Goal: Task Accomplishment & Management: Manage account settings

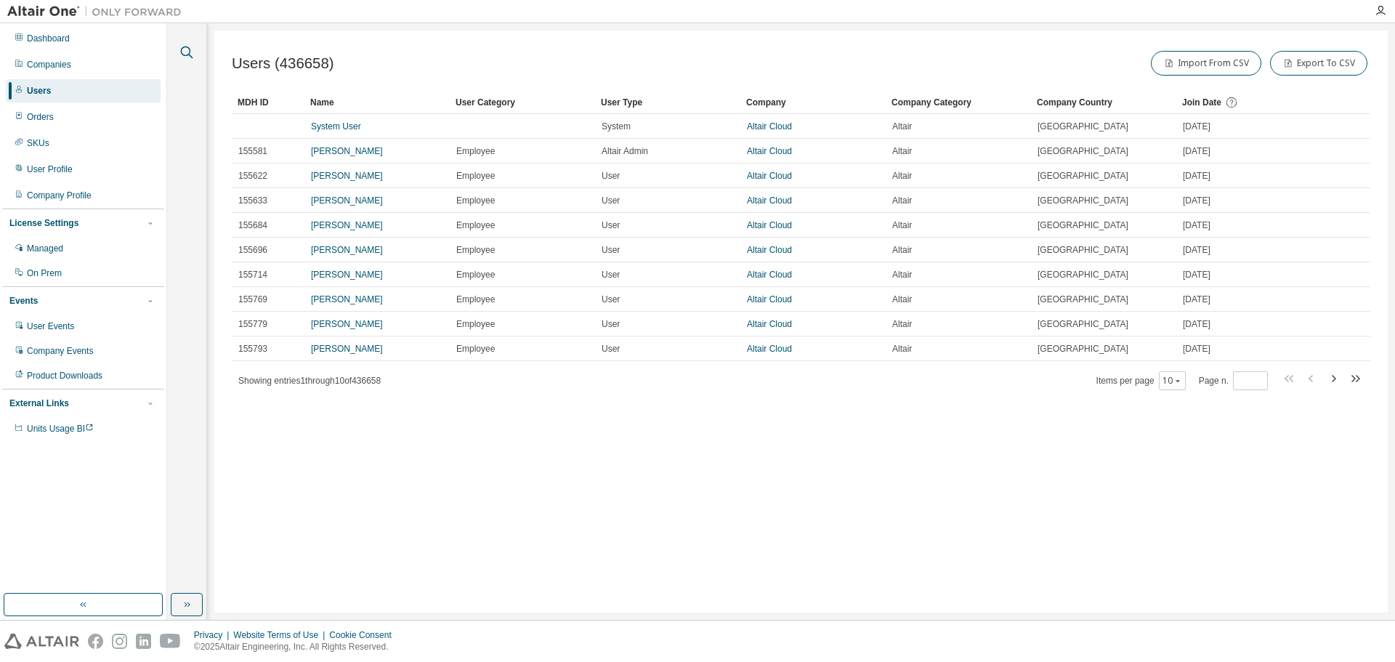
click at [190, 56] on icon "button" at bounding box center [187, 53] width 12 height 12
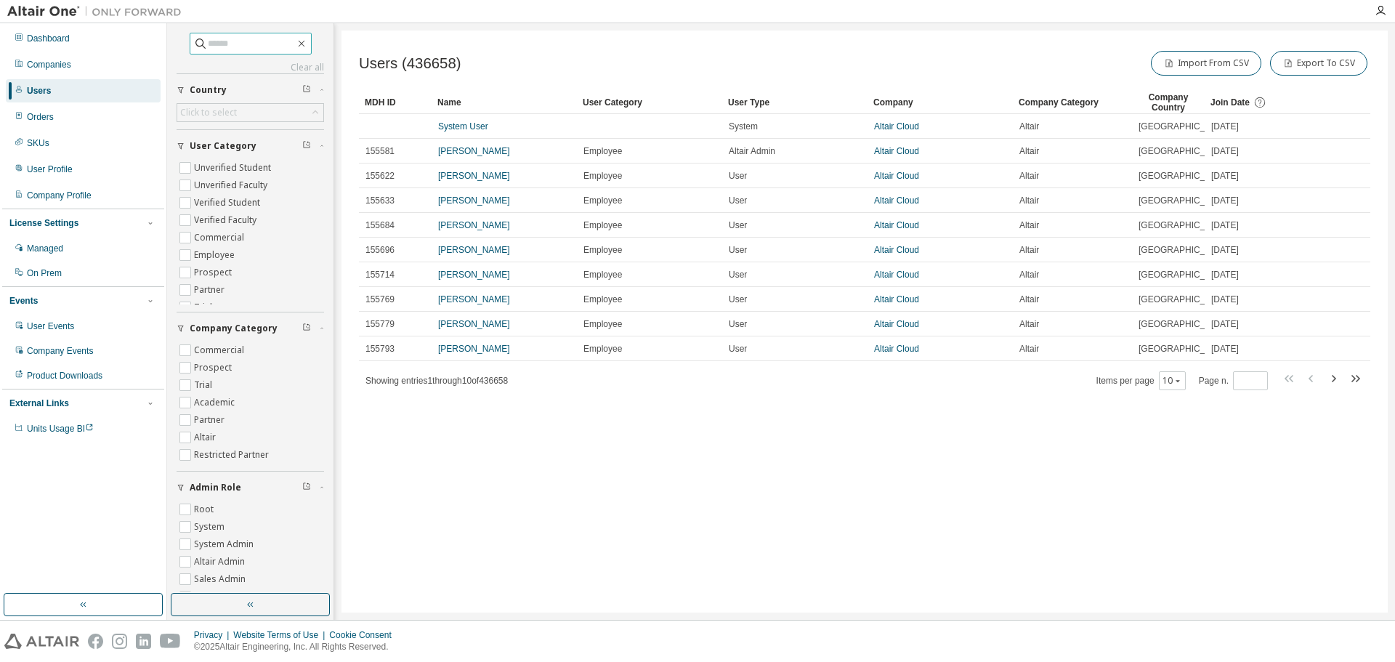
click at [222, 48] on input "text" at bounding box center [251, 43] width 87 height 15
paste input "**********"
type input "**********"
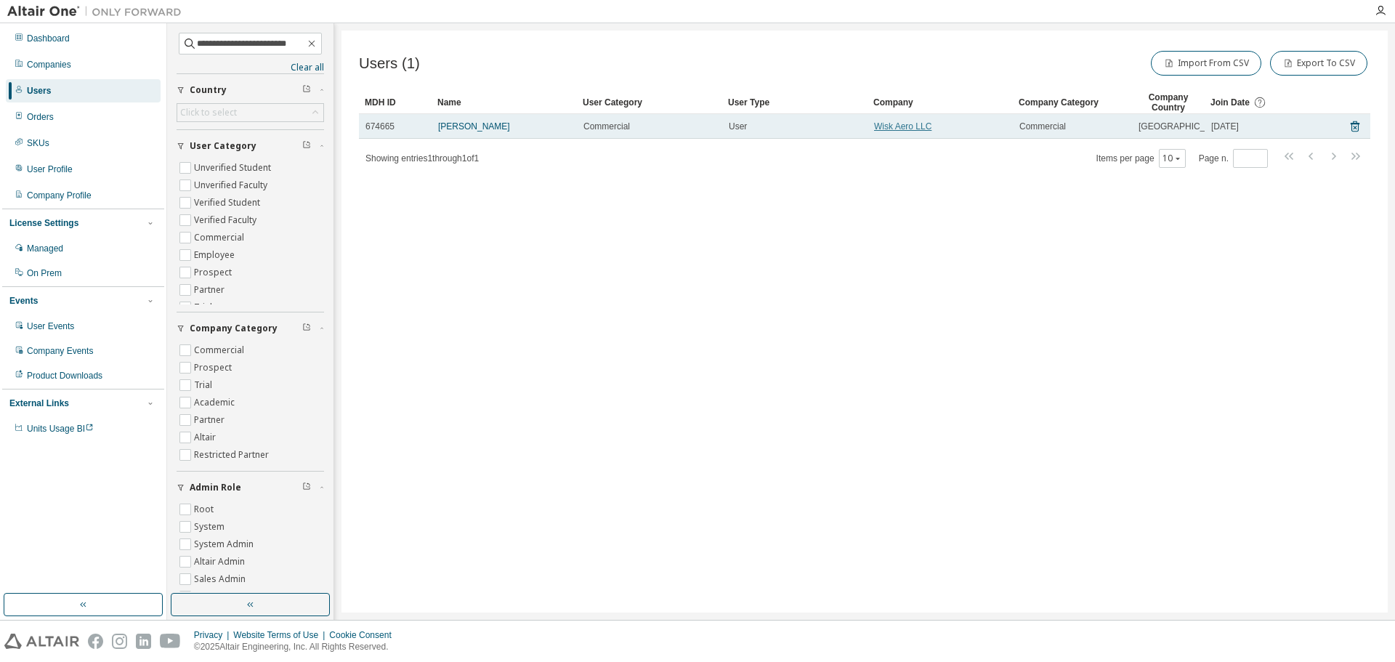
click at [882, 132] on link "Wisk Aero LLC" at bounding box center [902, 126] width 57 height 10
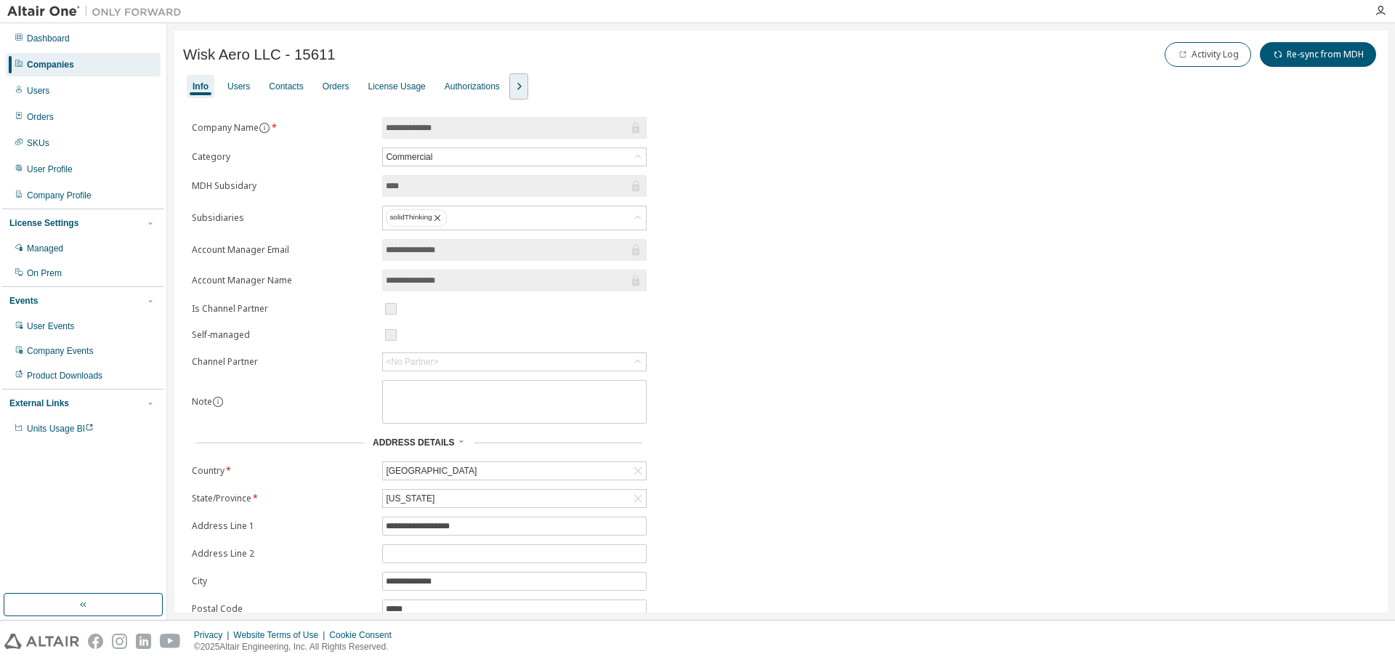
drag, startPoint x: 533, startPoint y: 86, endPoint x: 282, endPoint y: 105, distance: 252.2
click at [283, 106] on div "**********" at bounding box center [781, 360] width 1214 height 659
click at [241, 89] on div "Users" at bounding box center [238, 87] width 23 height 12
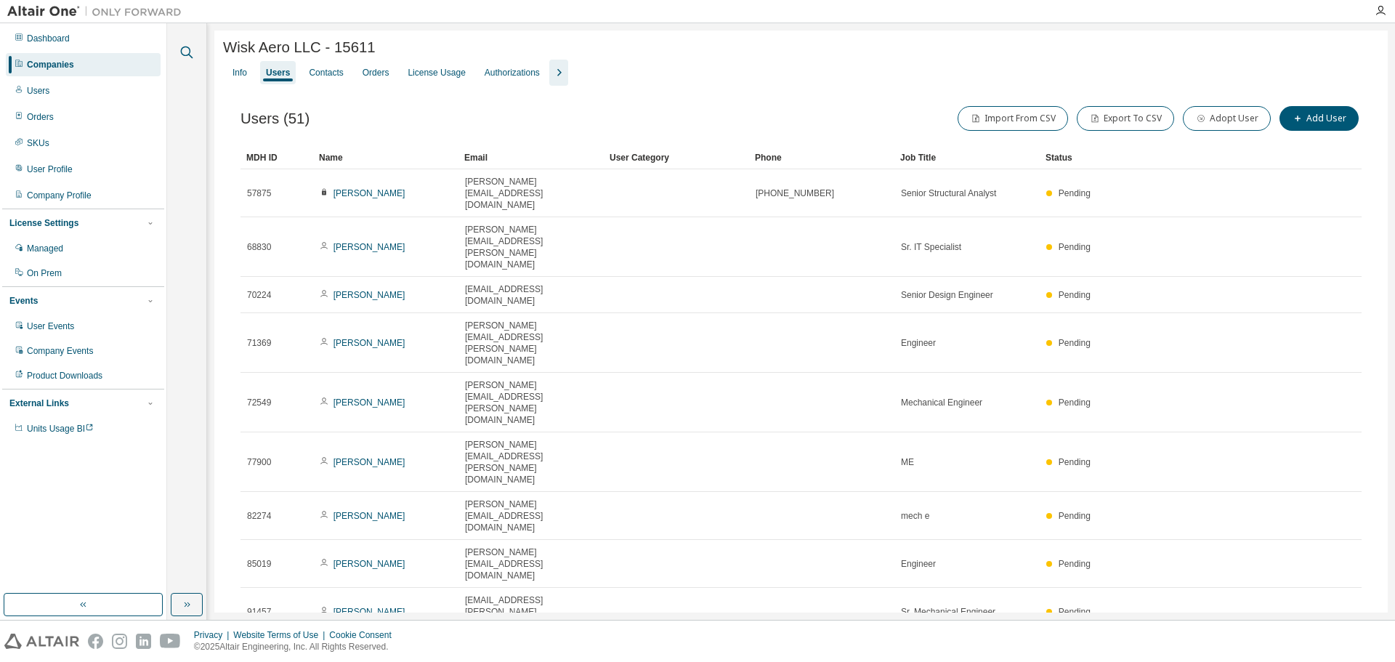
click at [187, 55] on icon "button" at bounding box center [187, 53] width 12 height 12
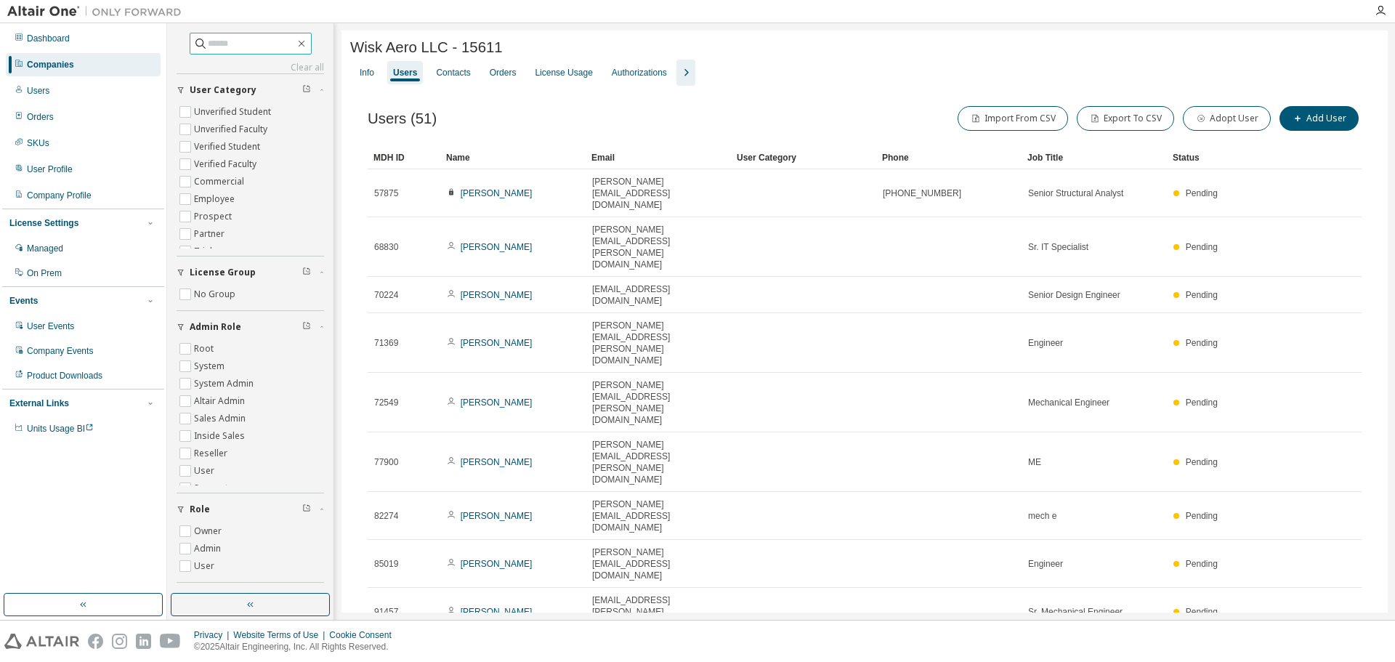
click at [208, 49] on input "text" at bounding box center [251, 43] width 87 height 15
paste input "**********"
type input "**********"
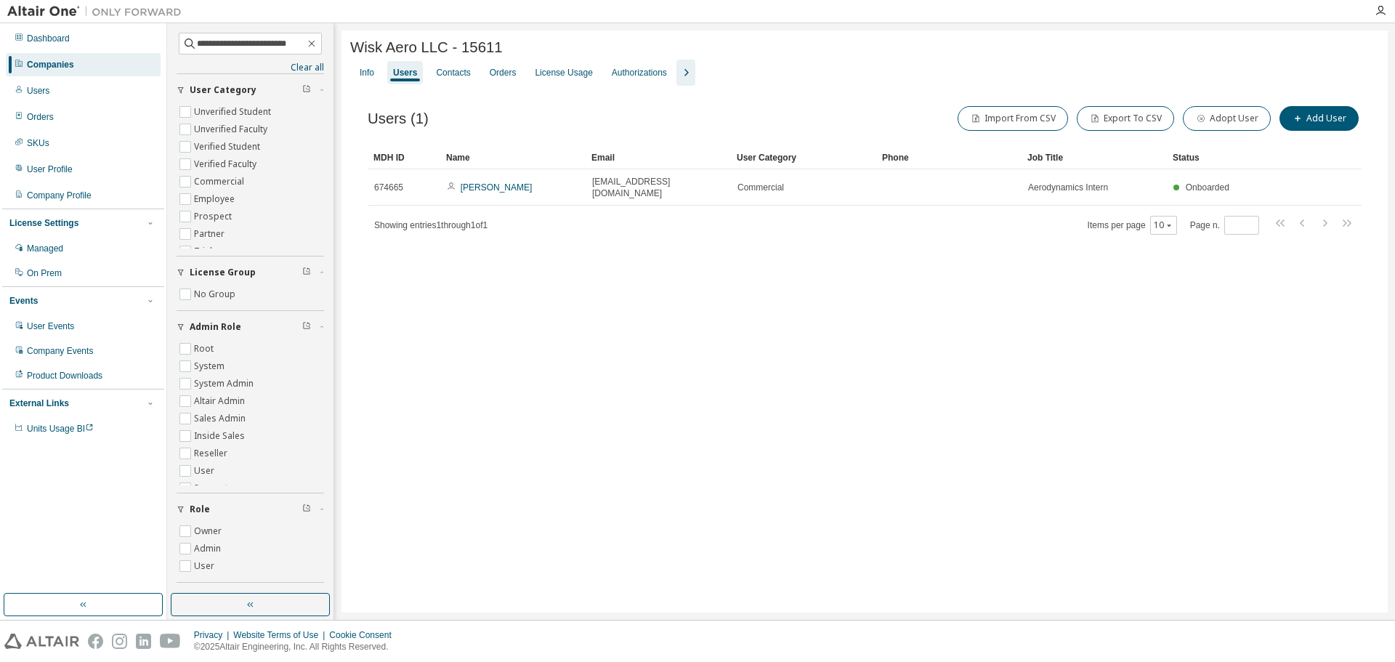
click at [682, 329] on div "Wisk Aero LLC - 15611 Clear Load Save Save As Field Operator Value Select filte…" at bounding box center [865, 322] width 1046 height 582
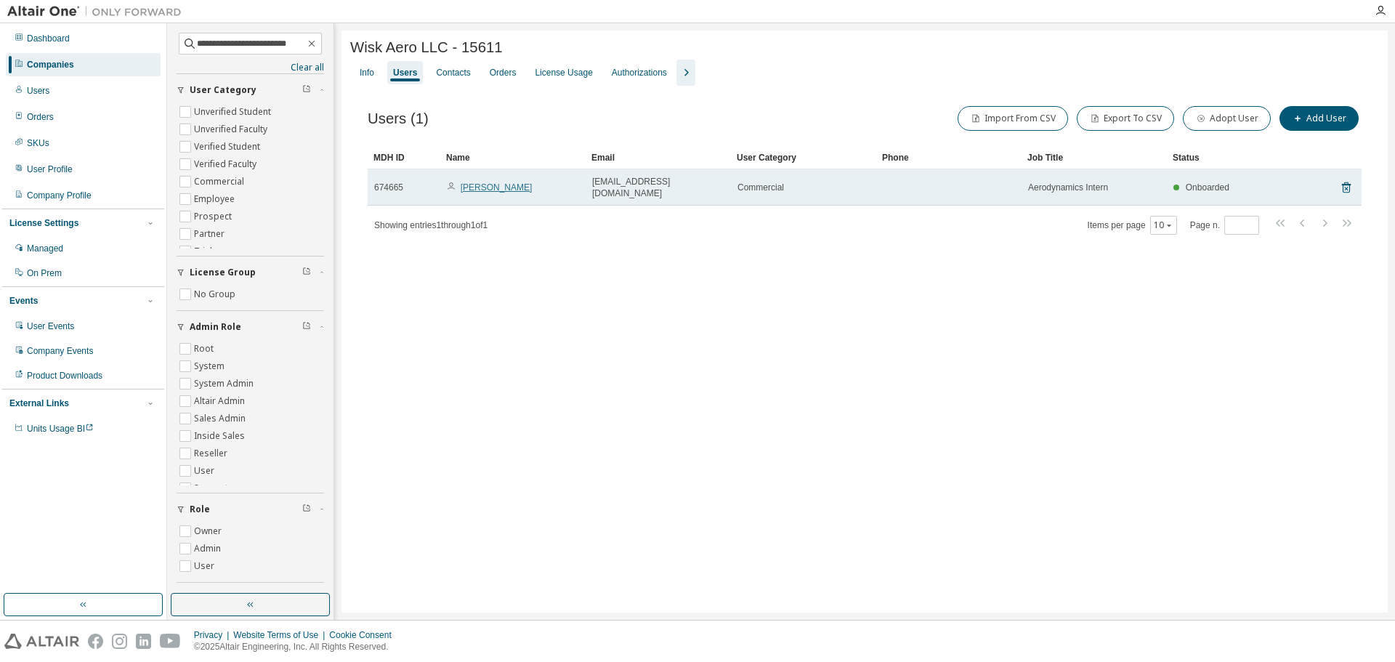
click at [490, 186] on link "[PERSON_NAME]" at bounding box center [497, 187] width 72 height 10
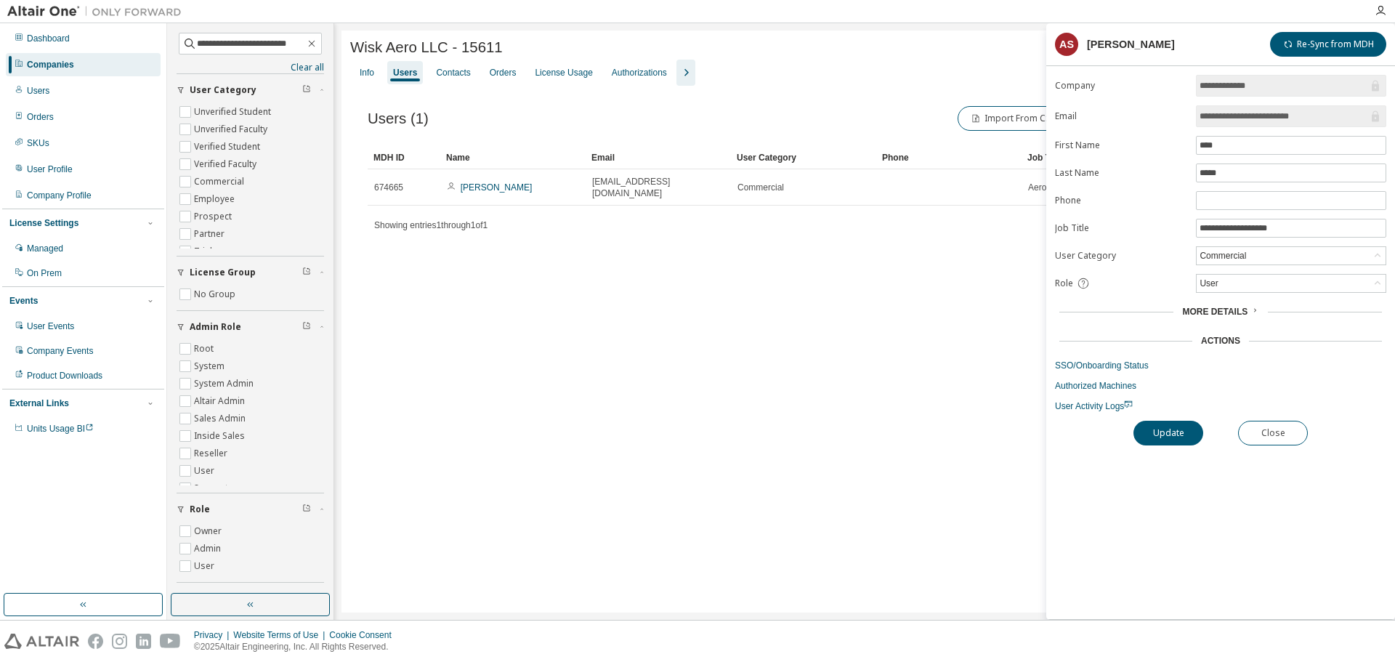
click at [1238, 310] on span "More Details" at bounding box center [1214, 312] width 65 height 10
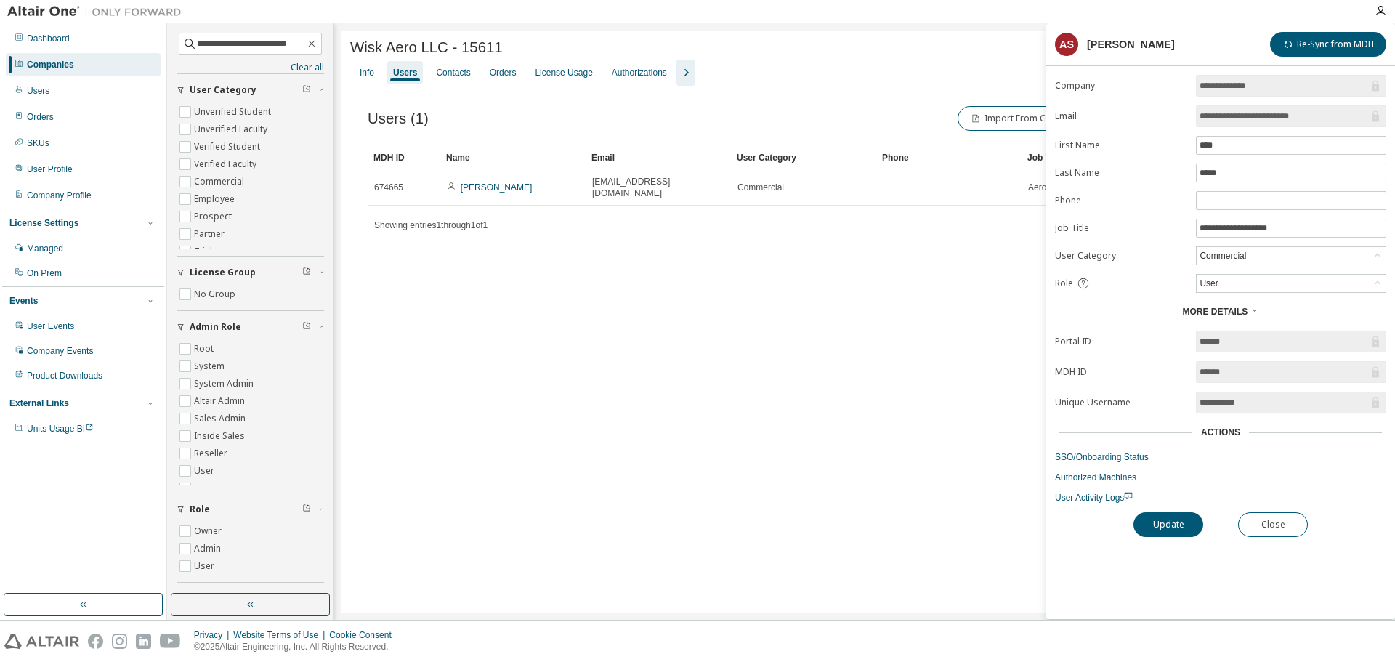
click at [1236, 310] on span "More Details" at bounding box center [1214, 312] width 65 height 10
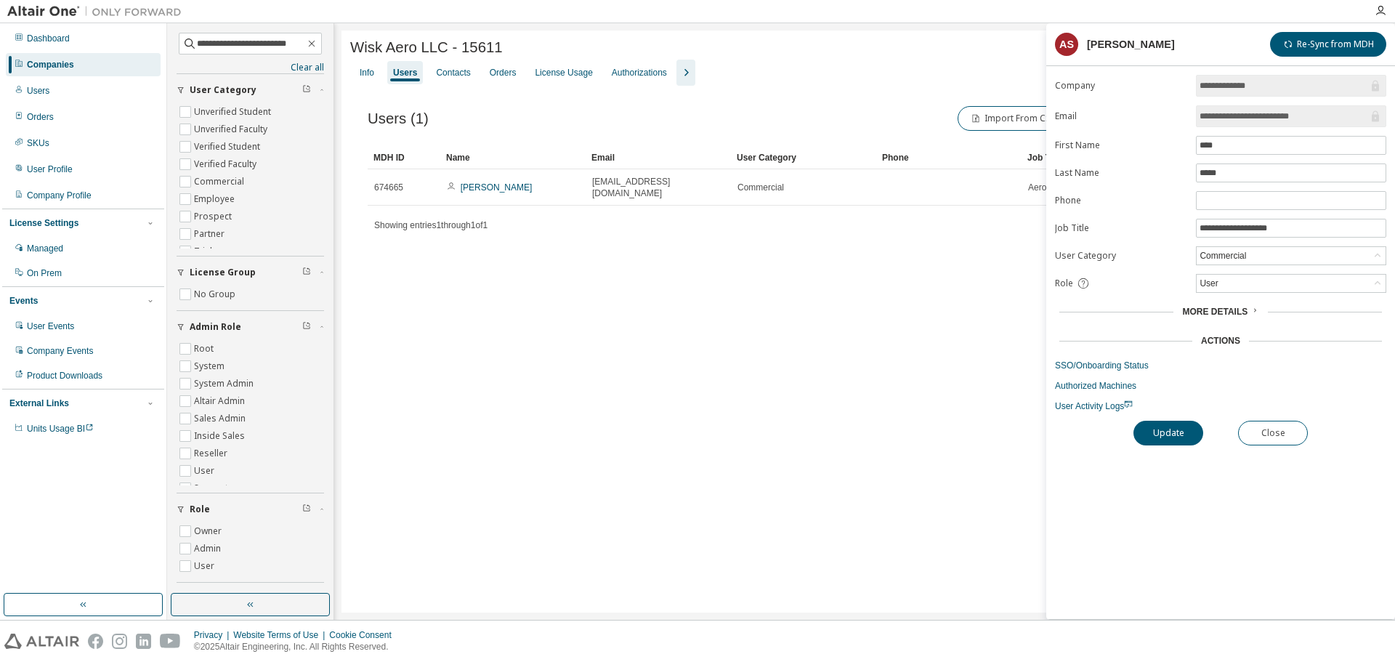
drag, startPoint x: 629, startPoint y: 257, endPoint x: 613, endPoint y: 222, distance: 38.0
click at [621, 245] on div "Users (1) Import From CSV Export To CSV Adopt User Add User Clear Load Save Sav…" at bounding box center [864, 179] width 1029 height 187
click at [562, 75] on div "License Usage" at bounding box center [563, 73] width 57 height 12
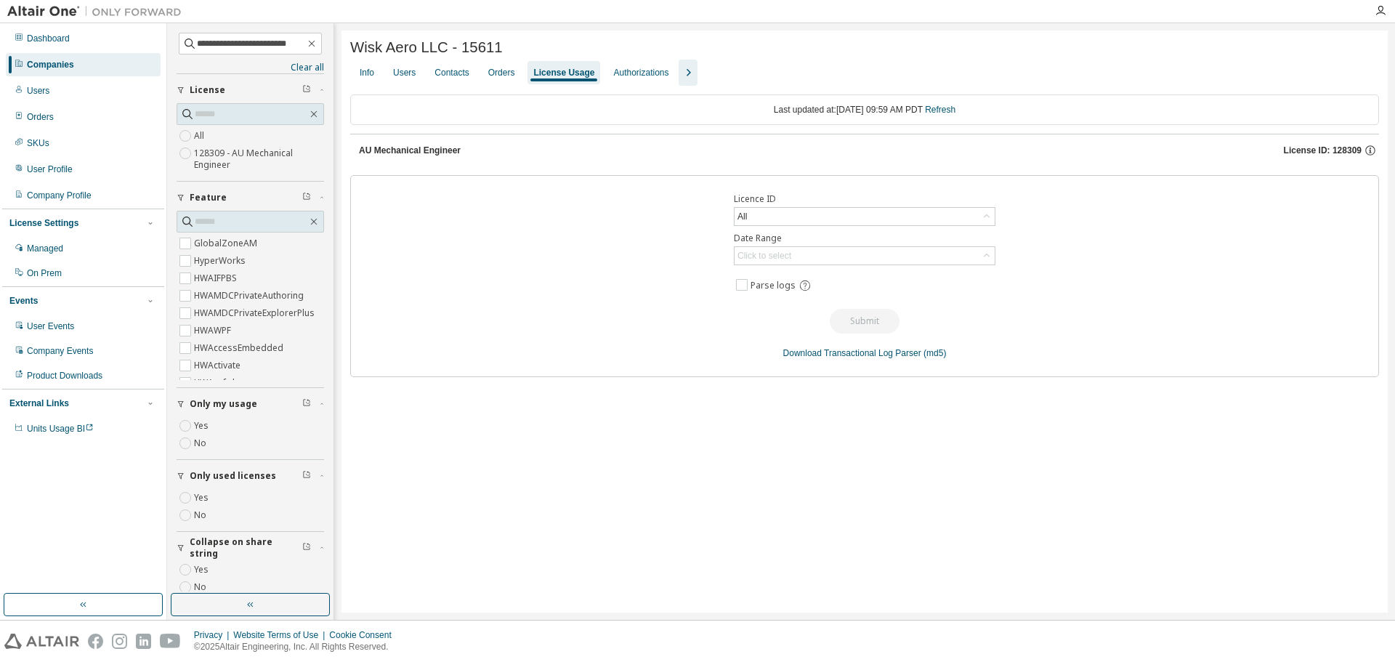
click at [697, 76] on icon "button" at bounding box center [687, 72] width 17 height 17
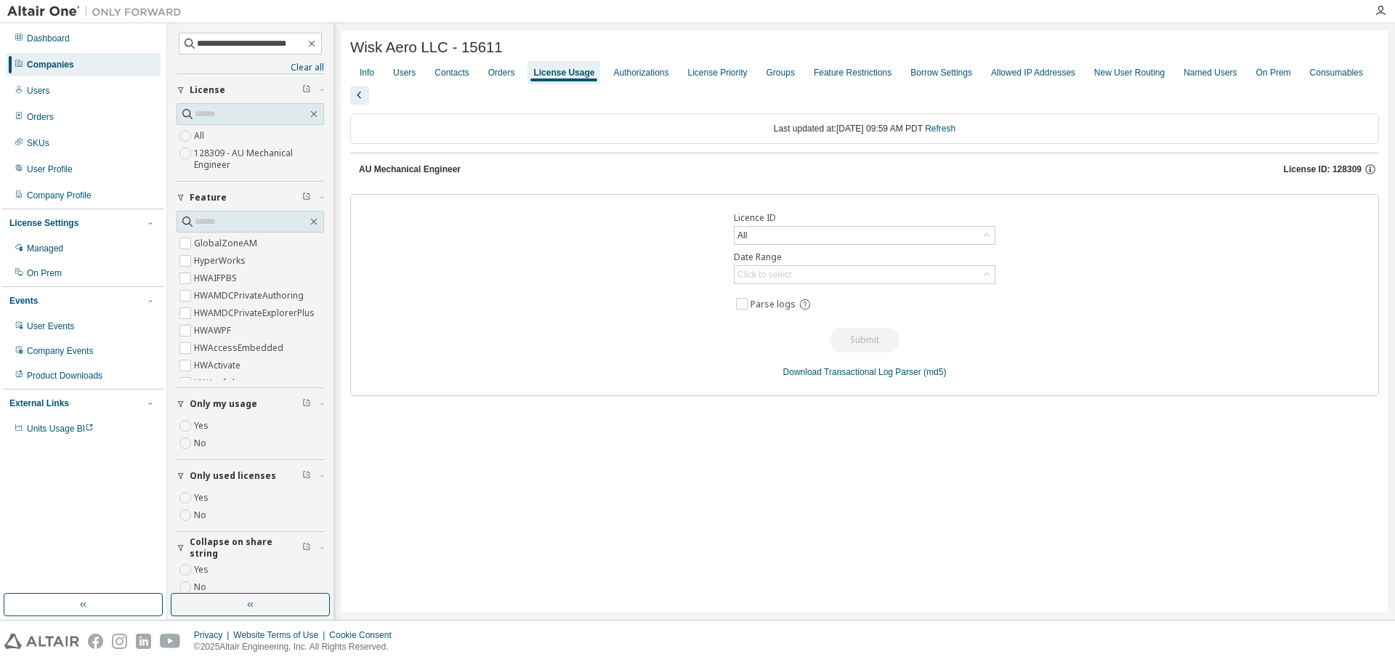
click at [669, 509] on div "Wisk Aero LLC - 15611 Clear Load Save Save As Field Operator Value Select filte…" at bounding box center [865, 322] width 1046 height 582
click at [599, 353] on div "Licence ID All Date Range Click to select Parse logs Submit Download Transactio…" at bounding box center [864, 295] width 1029 height 202
click at [748, 74] on div "License Priority" at bounding box center [718, 73] width 60 height 12
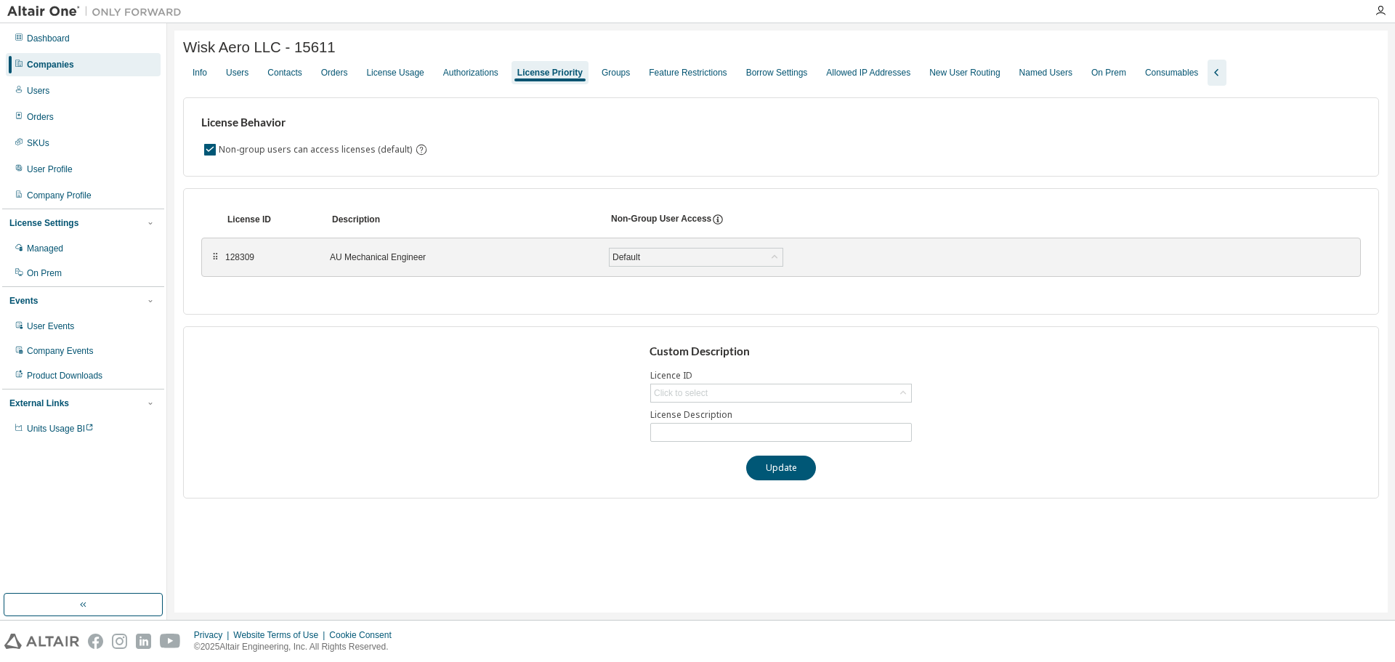
click at [652, 65] on div "Info Users Contacts Orders License Usage Authorizations License Priority Groups…" at bounding box center [781, 73] width 1196 height 26
click at [628, 78] on div "Groups" at bounding box center [616, 73] width 28 height 12
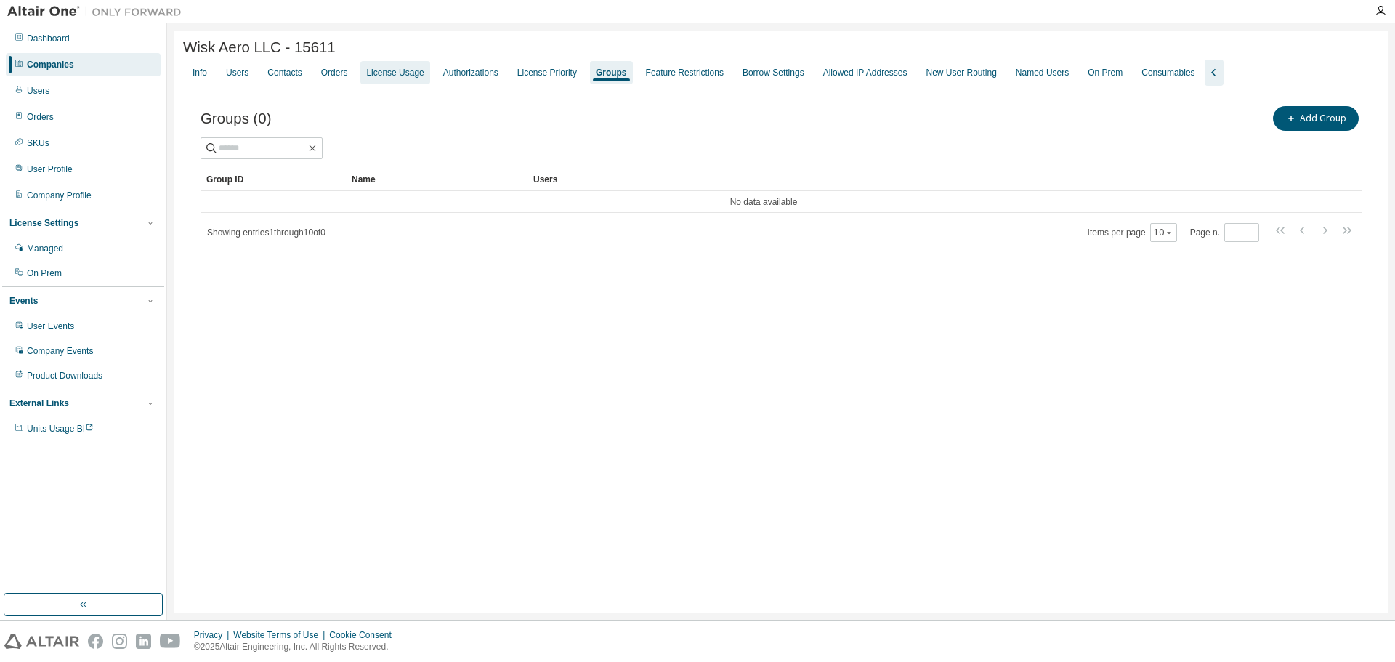
click at [390, 82] on div "License Usage" at bounding box center [394, 72] width 69 height 23
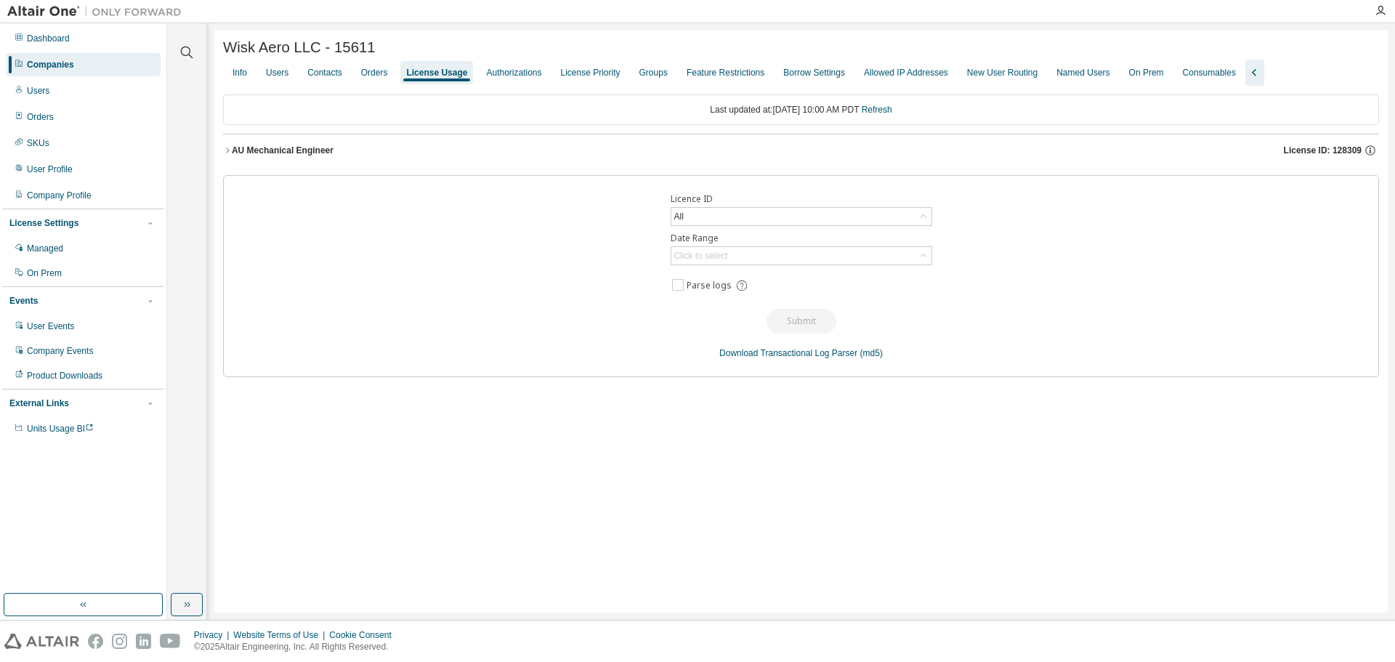
click at [224, 146] on button "AU Mechanical Engineer License ID: 128309" at bounding box center [801, 150] width 1156 height 32
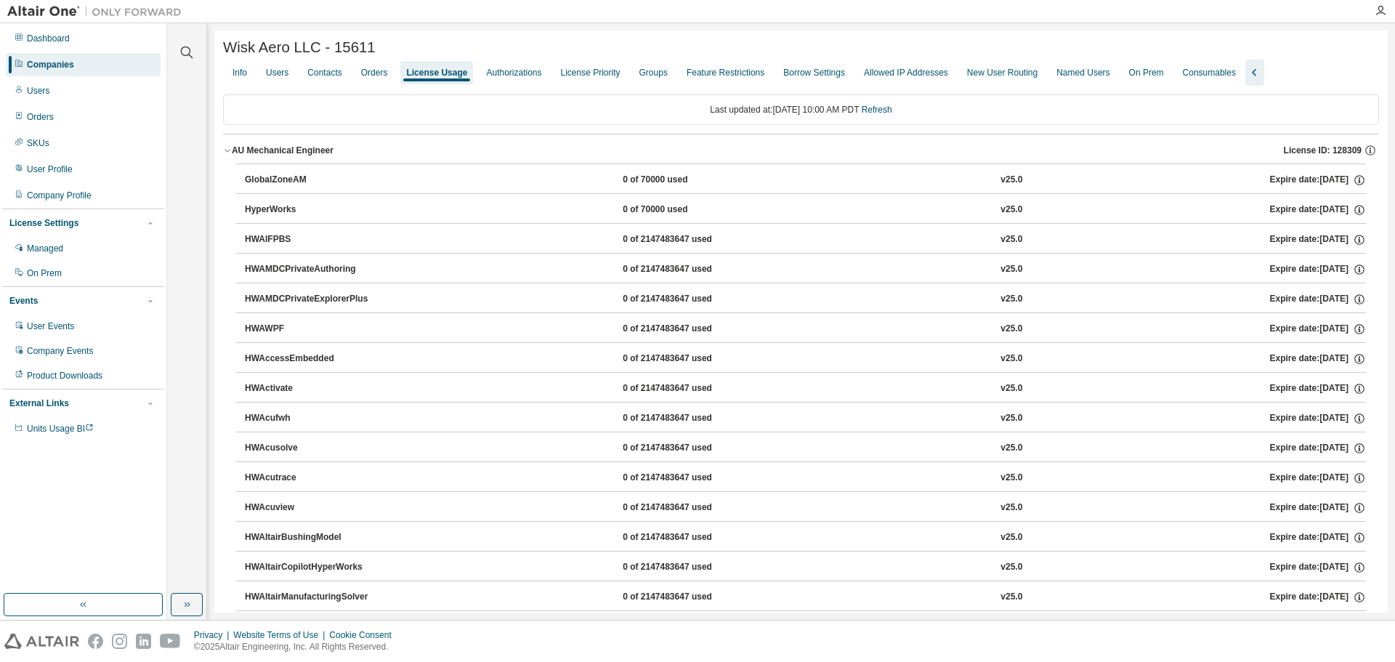
click at [227, 150] on icon "button" at bounding box center [227, 150] width 9 height 9
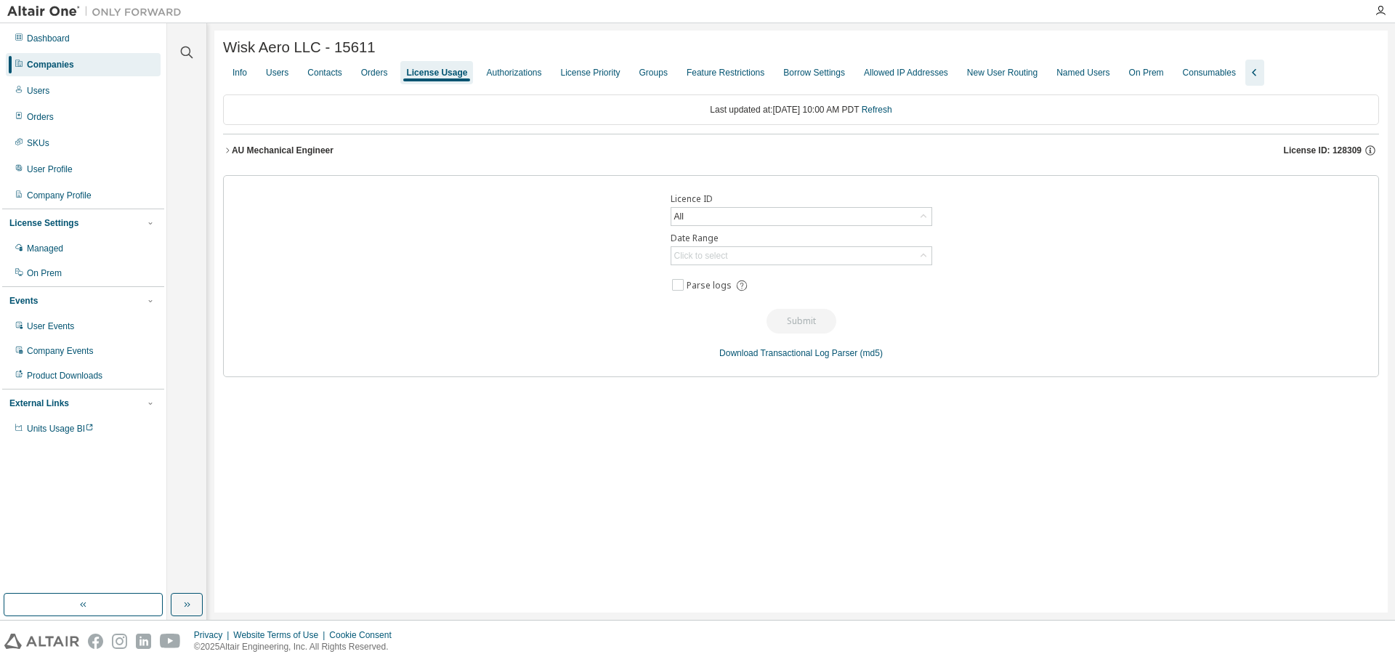
click at [227, 150] on icon "button" at bounding box center [227, 150] width 9 height 9
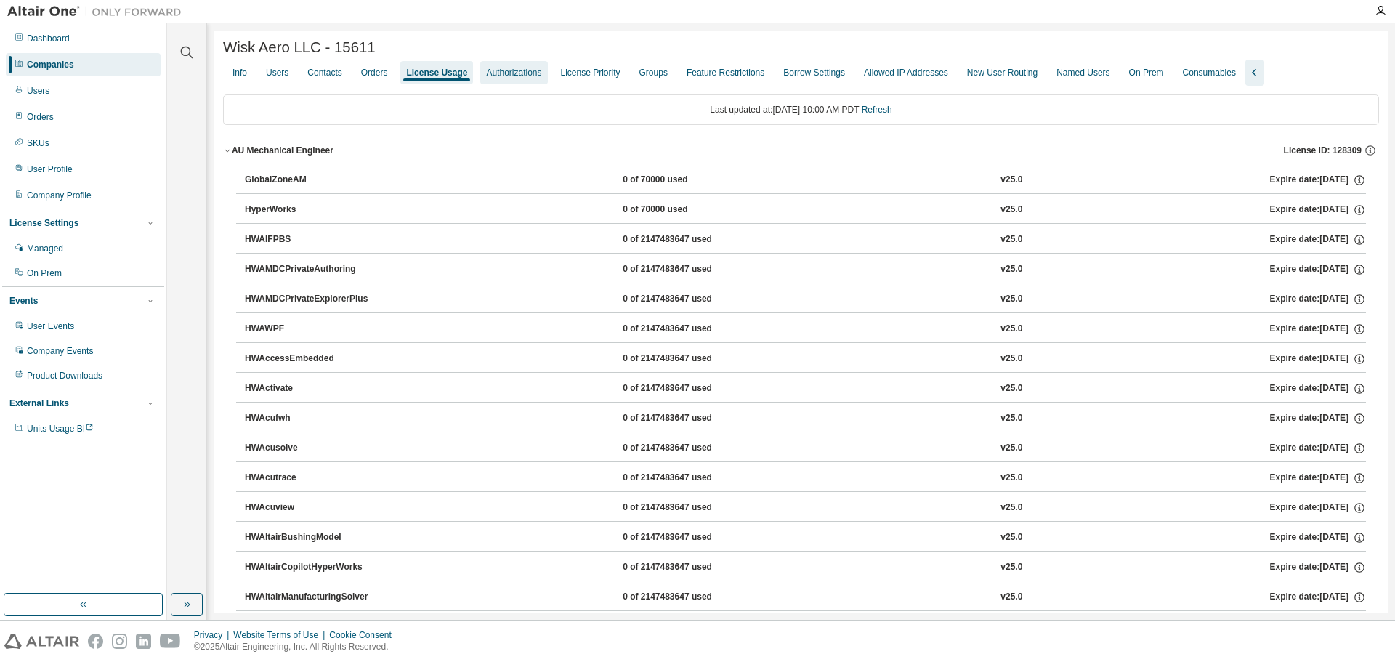
click at [507, 74] on div "Authorizations" at bounding box center [513, 73] width 55 height 12
